Goal: Information Seeking & Learning: Learn about a topic

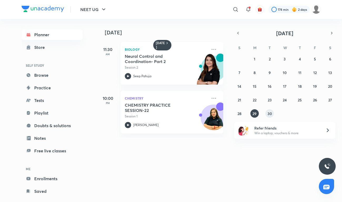
click at [272, 115] on button "30" at bounding box center [269, 114] width 8 height 8
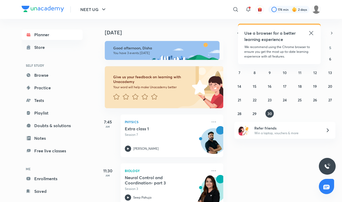
click at [311, 32] on icon at bounding box center [311, 33] width 6 height 6
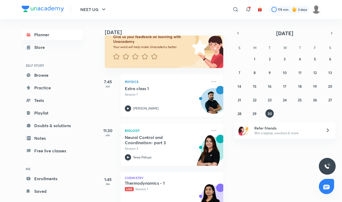
scroll to position [44, 0]
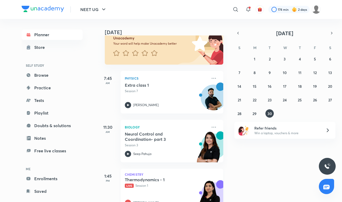
click at [158, 191] on div "Thermodynamics - 1 Live Session 1 [PERSON_NAME]" at bounding box center [166, 191] width 83 height 29
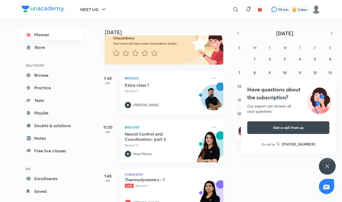
click at [328, 167] on icon at bounding box center [327, 166] width 6 height 6
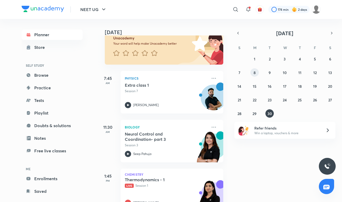
click at [252, 69] on button "8" at bounding box center [254, 72] width 8 height 8
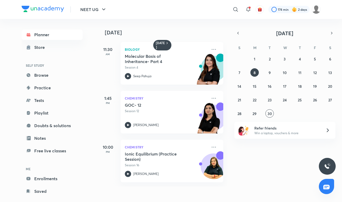
click at [193, 27] on div "[DATE]" at bounding box center [162, 27] width 131 height 17
click at [148, 106] on h5 "GOC- 12" at bounding box center [158, 105] width 66 height 5
